Goal: Task Accomplishment & Management: Use online tool/utility

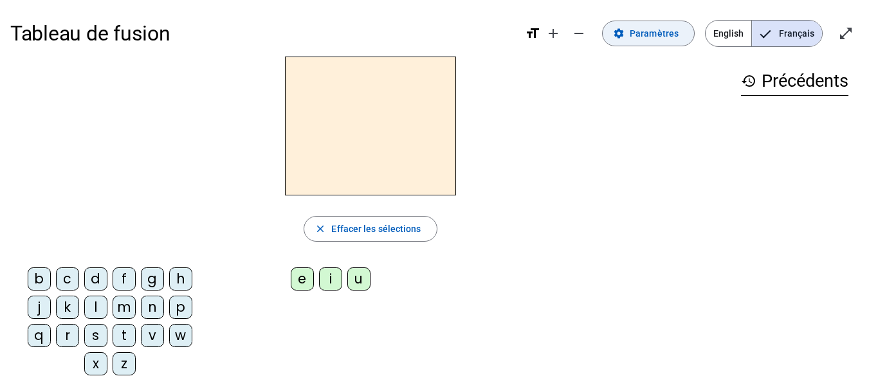
click at [679, 39] on span "Paramètres" at bounding box center [654, 33] width 49 height 15
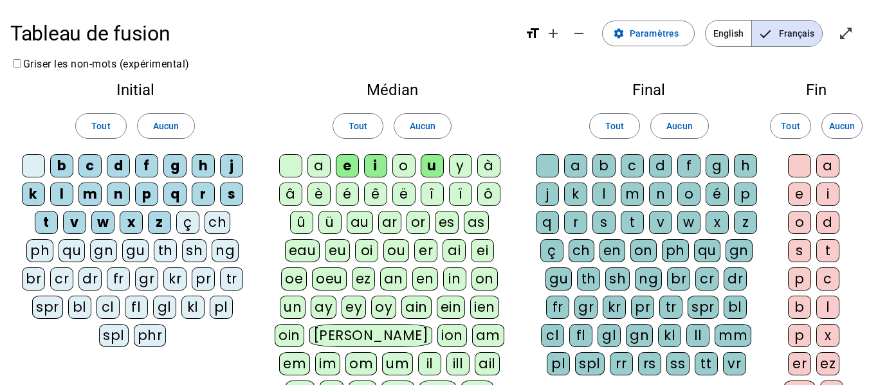
click at [636, 164] on div "c" at bounding box center [632, 165] width 23 height 23
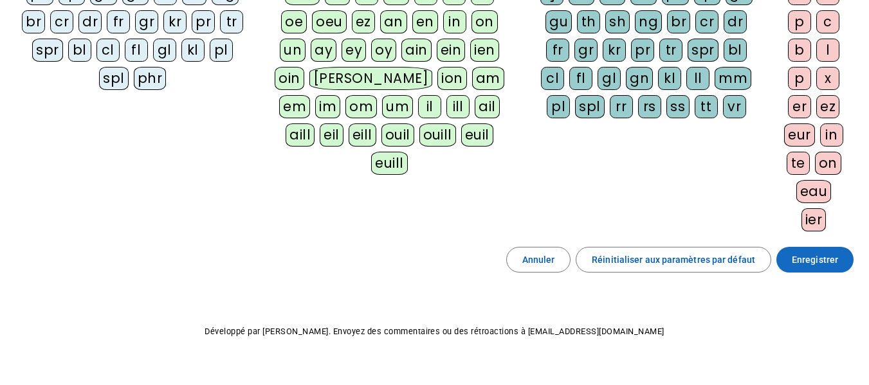
click at [809, 262] on span "Enregistrer" at bounding box center [815, 259] width 46 height 15
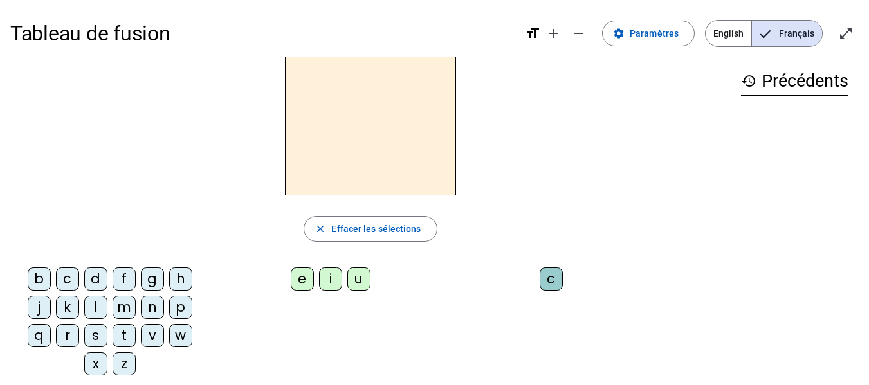
drag, startPoint x: 99, startPoint y: 285, endPoint x: 135, endPoint y: 275, distance: 37.3
click at [99, 286] on div "d" at bounding box center [95, 279] width 23 height 23
click at [360, 286] on div "u" at bounding box center [358, 279] width 23 height 23
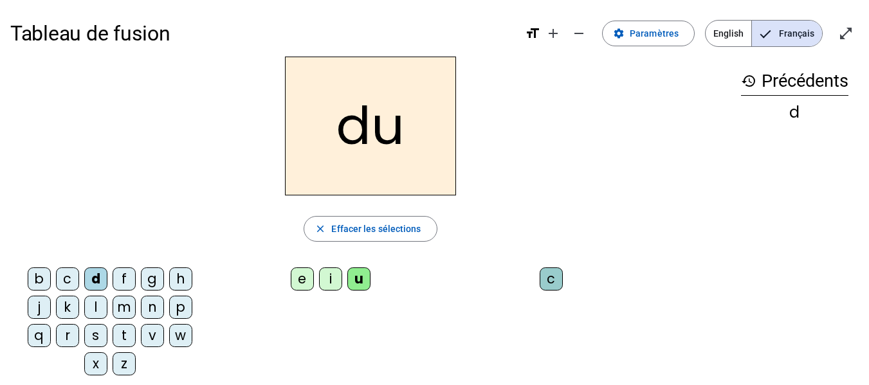
click at [551, 274] on div "c" at bounding box center [551, 279] width 23 height 23
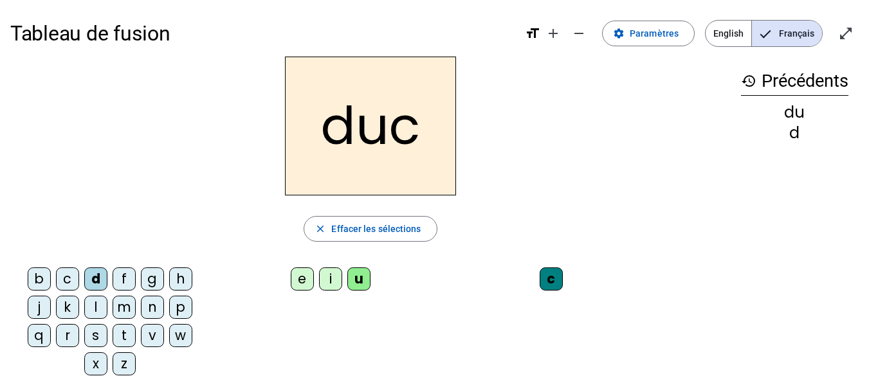
click at [553, 279] on div "c" at bounding box center [551, 279] width 23 height 23
click at [559, 279] on div "c" at bounding box center [551, 279] width 23 height 23
click at [555, 273] on div "c" at bounding box center [551, 279] width 23 height 23
click at [346, 229] on span "Effacer les sélections" at bounding box center [375, 228] width 89 height 15
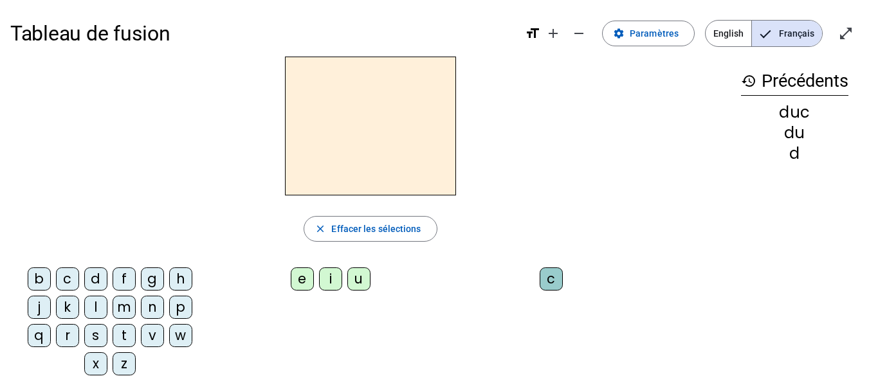
drag, startPoint x: 95, startPoint y: 285, endPoint x: 119, endPoint y: 285, distance: 23.8
click at [95, 284] on div "d" at bounding box center [95, 279] width 23 height 23
click at [352, 280] on div "u" at bounding box center [358, 279] width 23 height 23
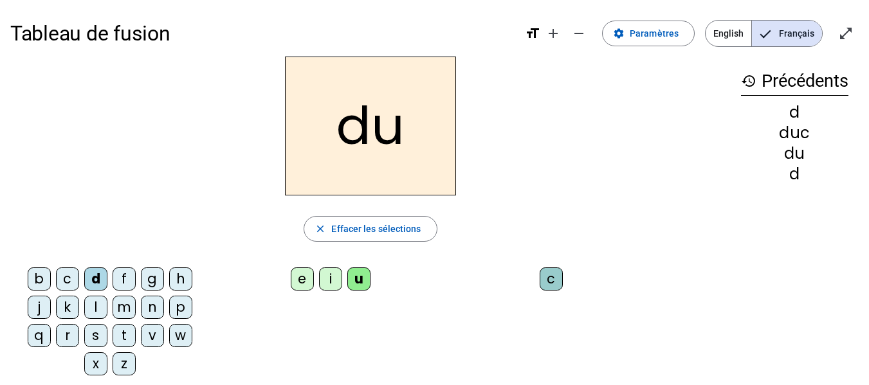
drag, startPoint x: 778, startPoint y: 130, endPoint x: 817, endPoint y: 129, distance: 39.2
click at [817, 129] on div "duc" at bounding box center [794, 132] width 107 height 15
click at [303, 278] on div "e" at bounding box center [302, 279] width 23 height 23
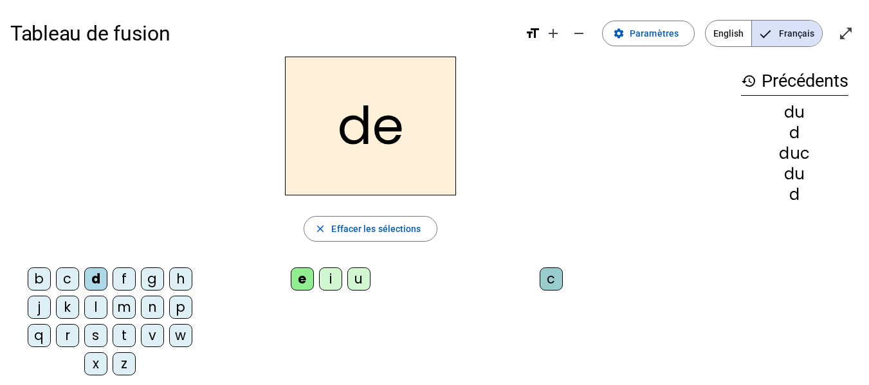
click at [156, 311] on div "n" at bounding box center [152, 307] width 23 height 23
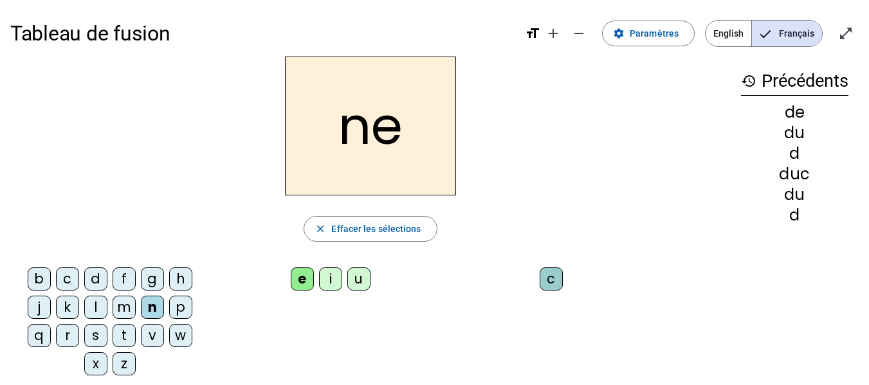
click at [128, 311] on div "m" at bounding box center [124, 307] width 23 height 23
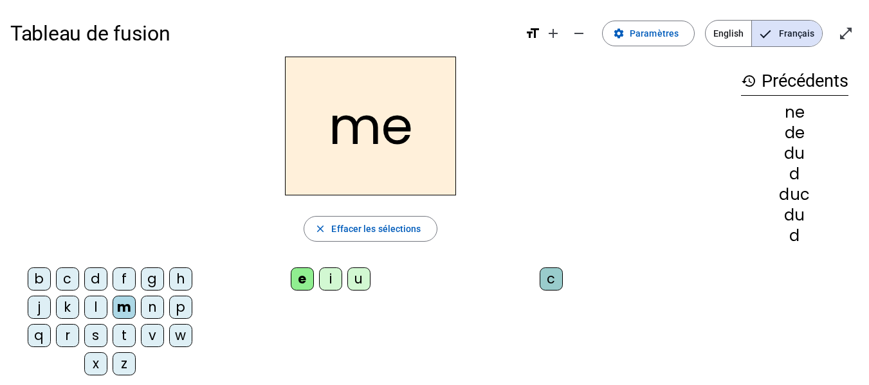
click at [98, 334] on div "s" at bounding box center [95, 335] width 23 height 23
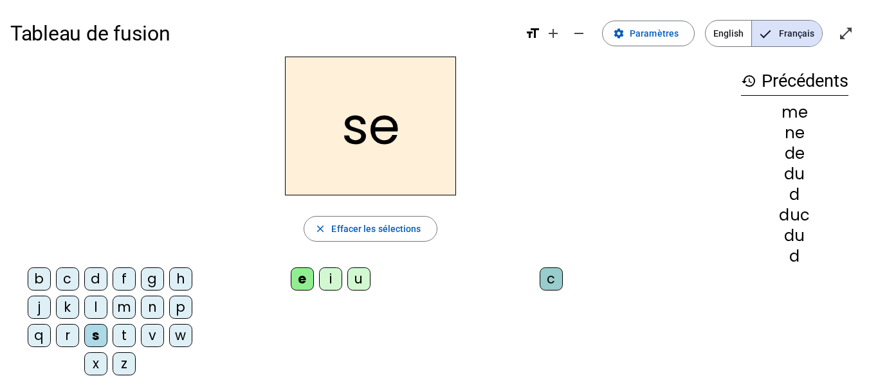
click at [357, 282] on div "u" at bounding box center [358, 279] width 23 height 23
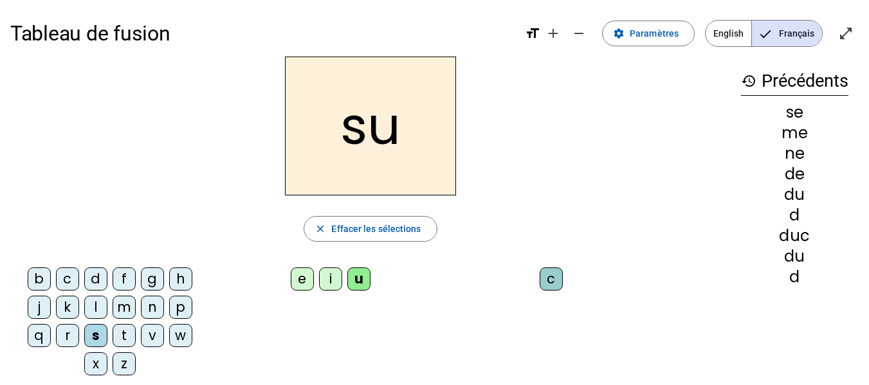
click at [96, 309] on div "l" at bounding box center [95, 307] width 23 height 23
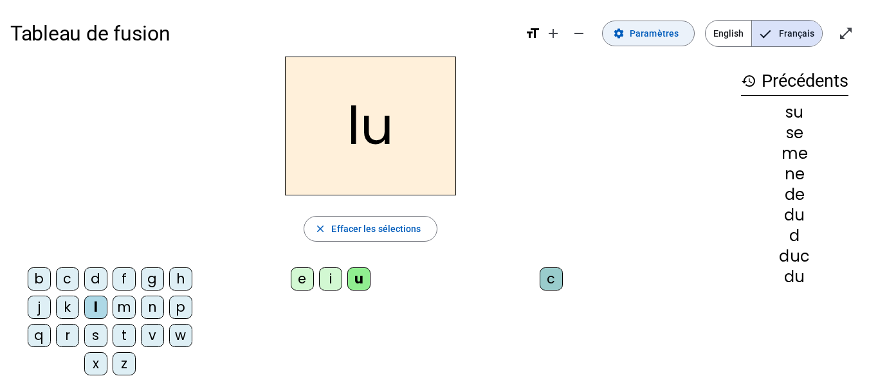
click at [653, 30] on span "Paramètres" at bounding box center [654, 33] width 49 height 15
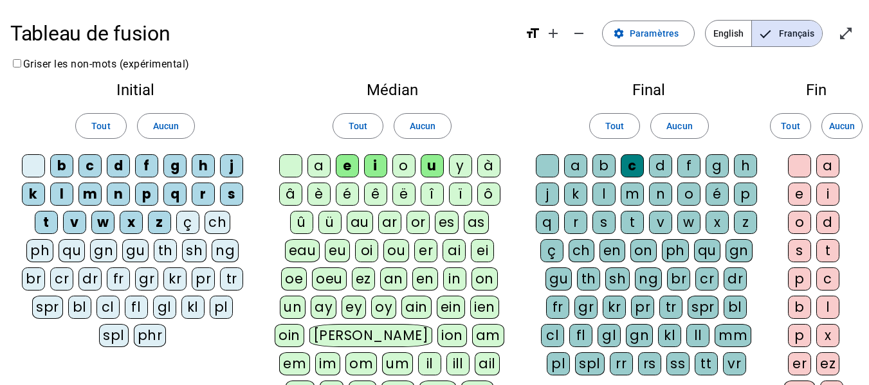
click at [324, 168] on div "a" at bounding box center [318, 165] width 23 height 23
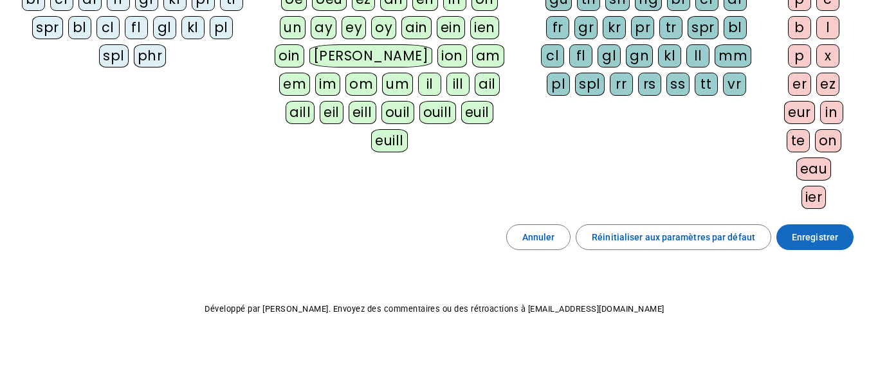
click at [823, 243] on span "Enregistrer" at bounding box center [815, 237] width 46 height 15
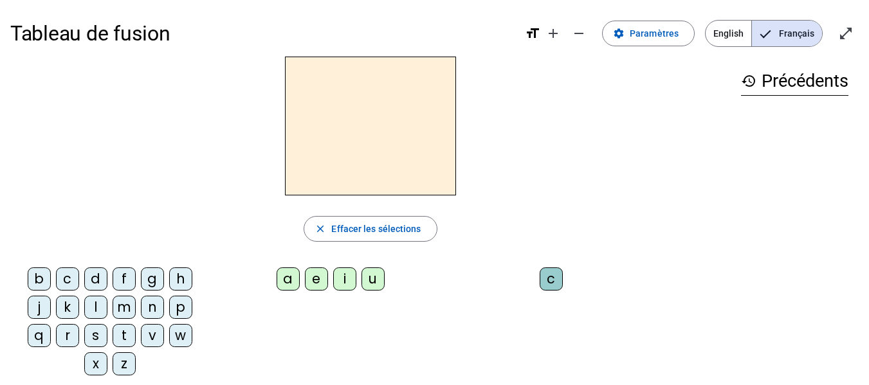
click at [96, 307] on div "l" at bounding box center [95, 307] width 23 height 23
click at [288, 280] on div "a" at bounding box center [288, 279] width 23 height 23
click at [548, 287] on div "c" at bounding box center [551, 279] width 23 height 23
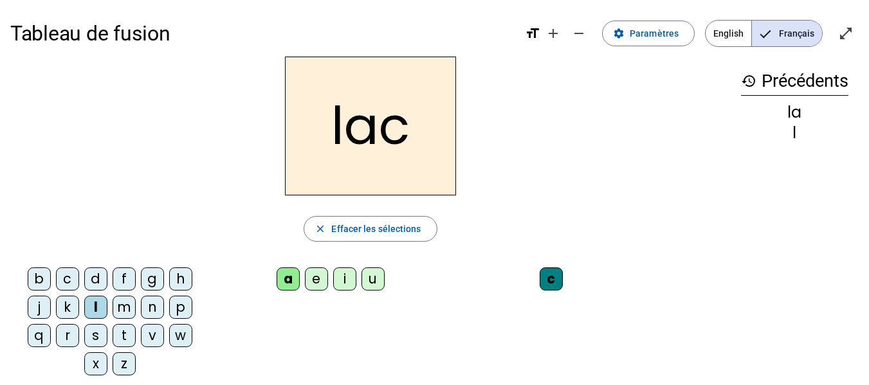
click at [125, 336] on div "t" at bounding box center [124, 335] width 23 height 23
click at [41, 280] on div "b" at bounding box center [39, 279] width 23 height 23
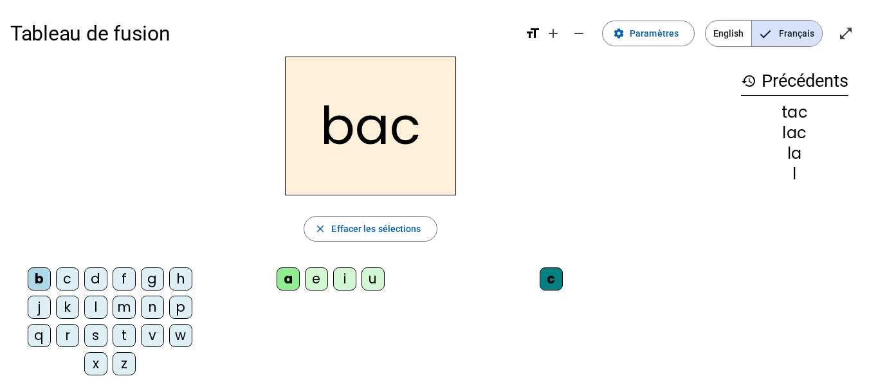
click at [94, 334] on div "s" at bounding box center [95, 335] width 23 height 23
